Goal: Information Seeking & Learning: Learn about a topic

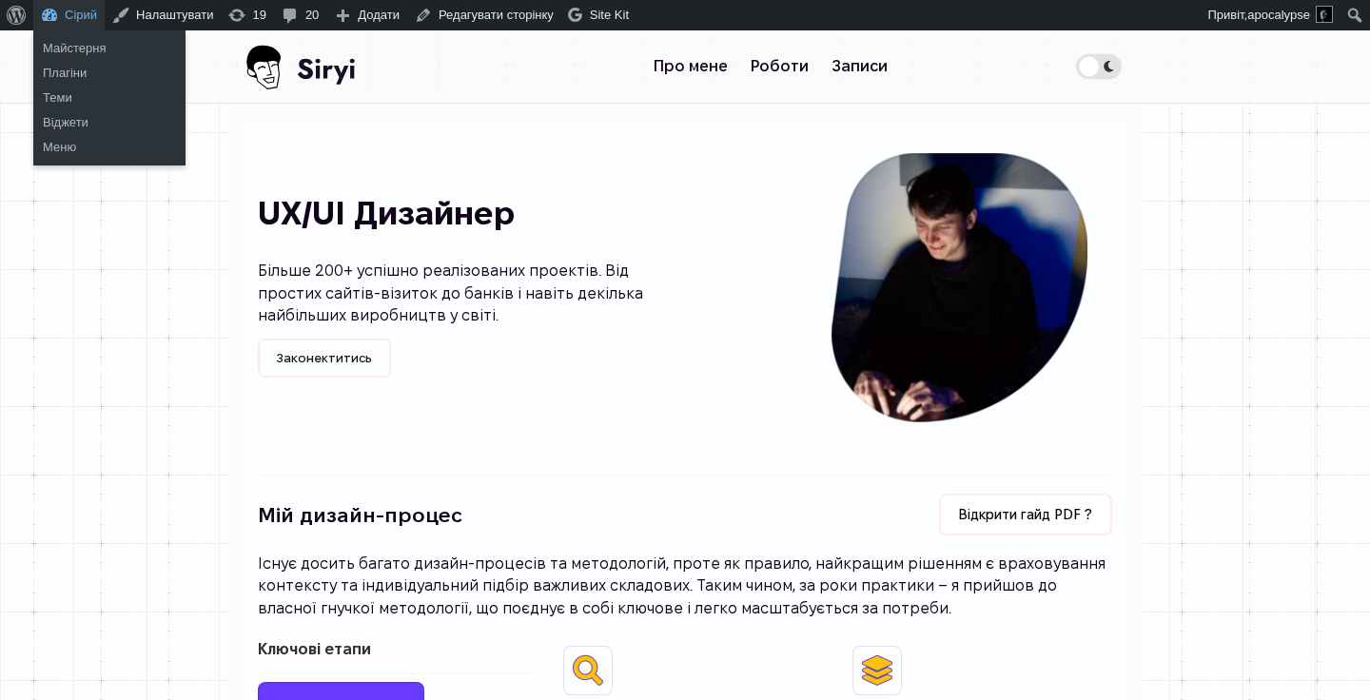
click at [45, 10] on link "Сірий" at bounding box center [68, 15] width 71 height 30
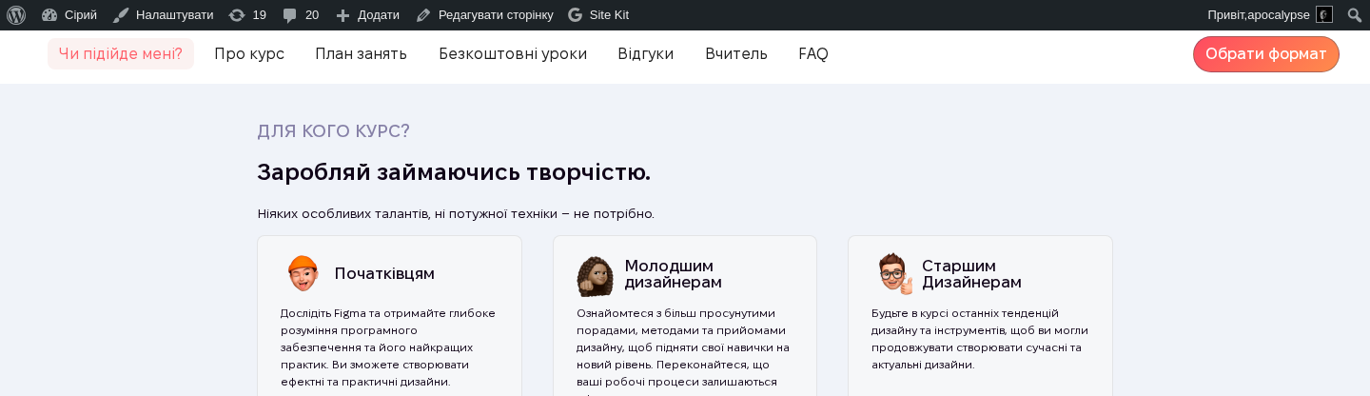
scroll to position [559, 0]
